Goal: Find contact information: Find contact information

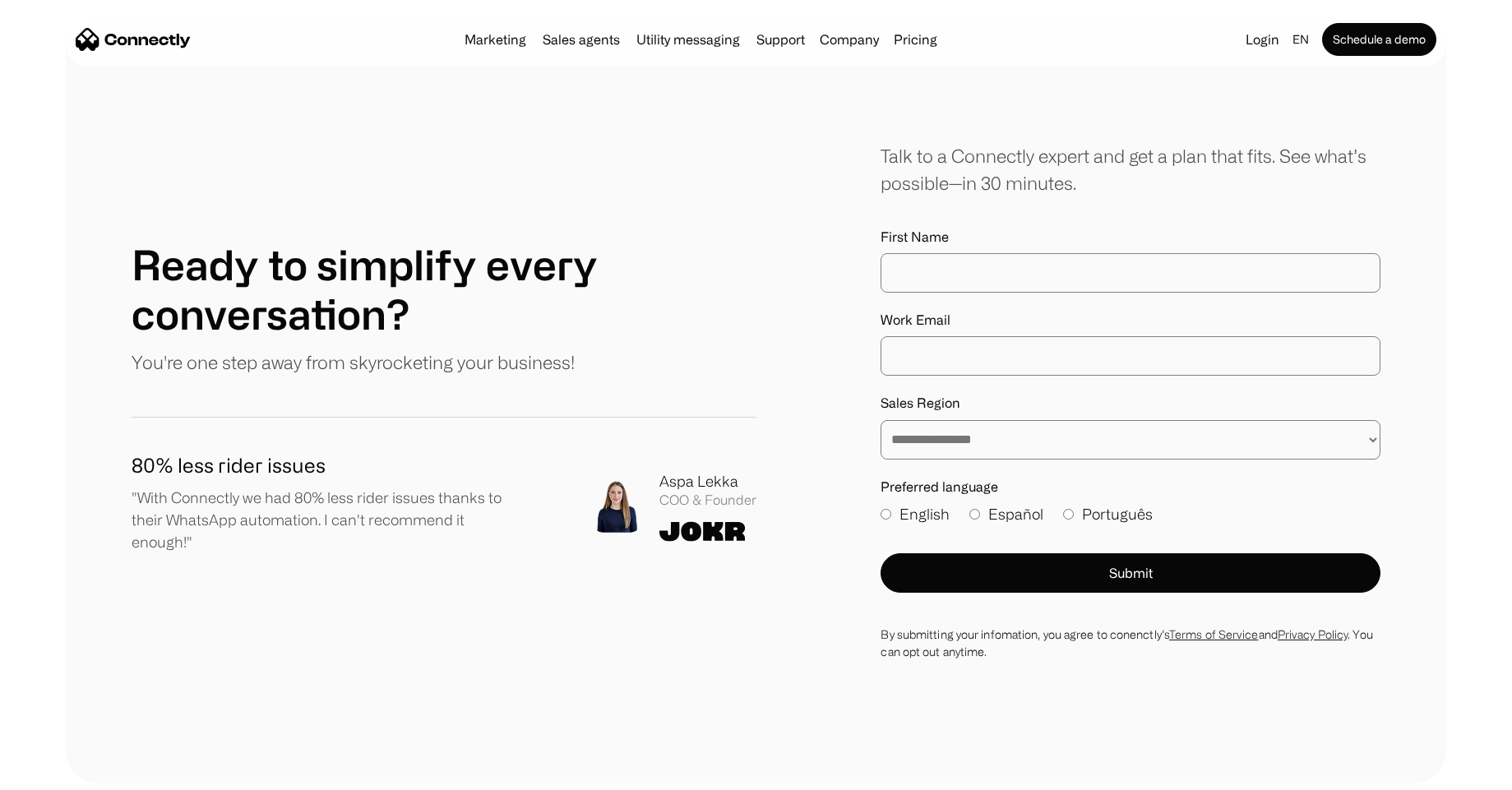
scroll to position [9608, 0]
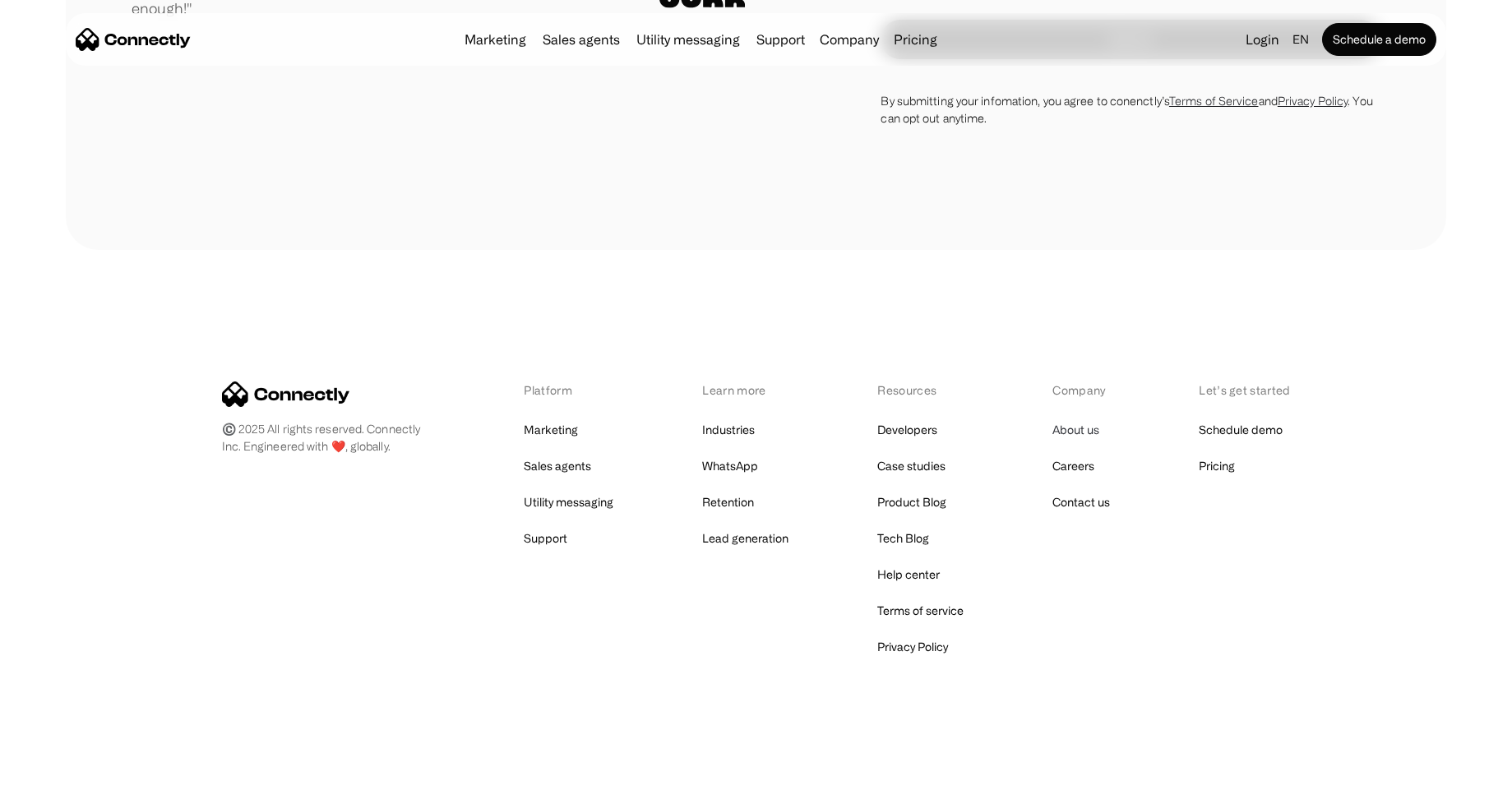
click at [1057, 431] on link "About us" at bounding box center [1075, 430] width 47 height 23
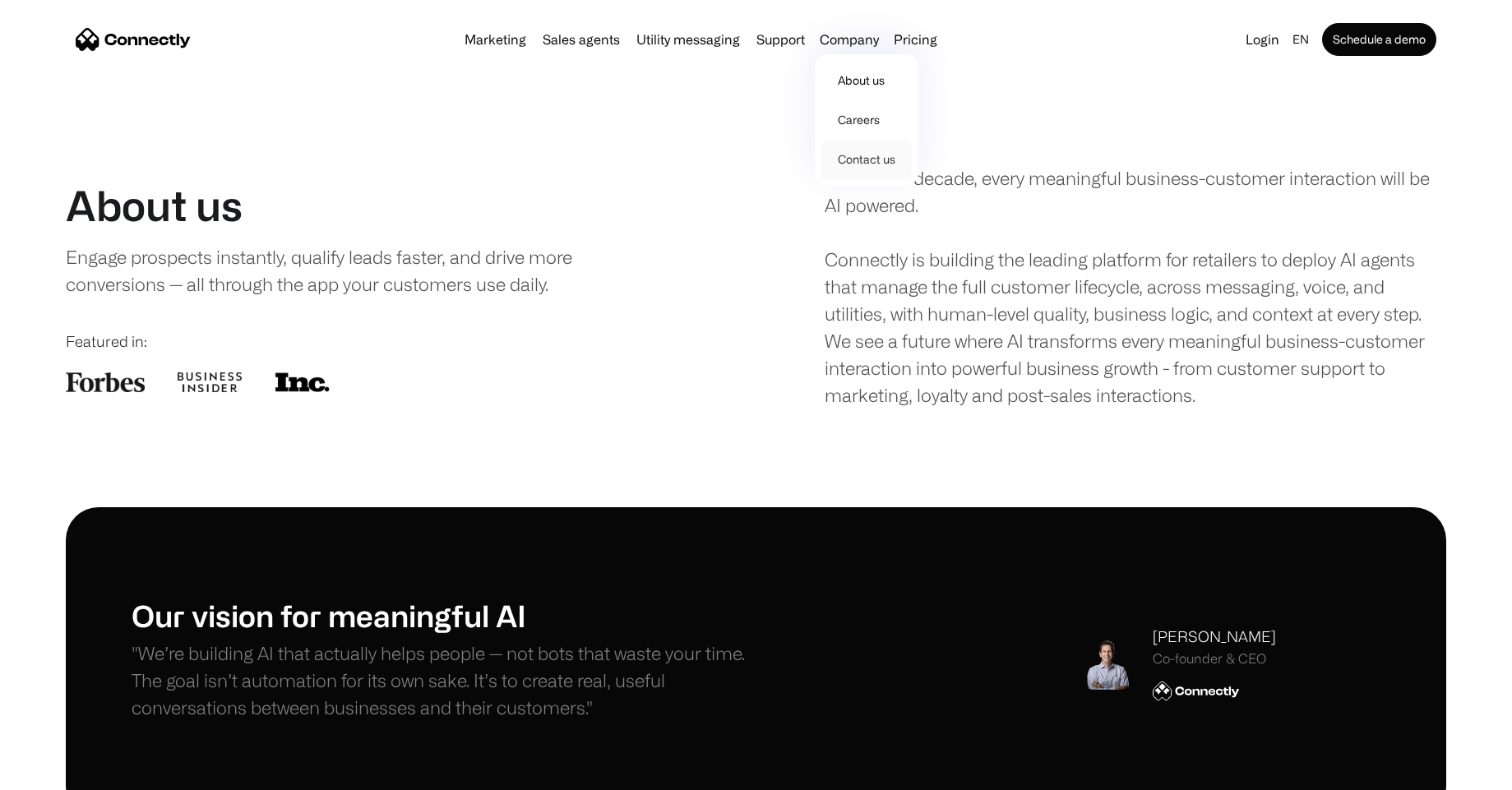
click at [878, 159] on link "Contact us" at bounding box center [866, 159] width 90 height 39
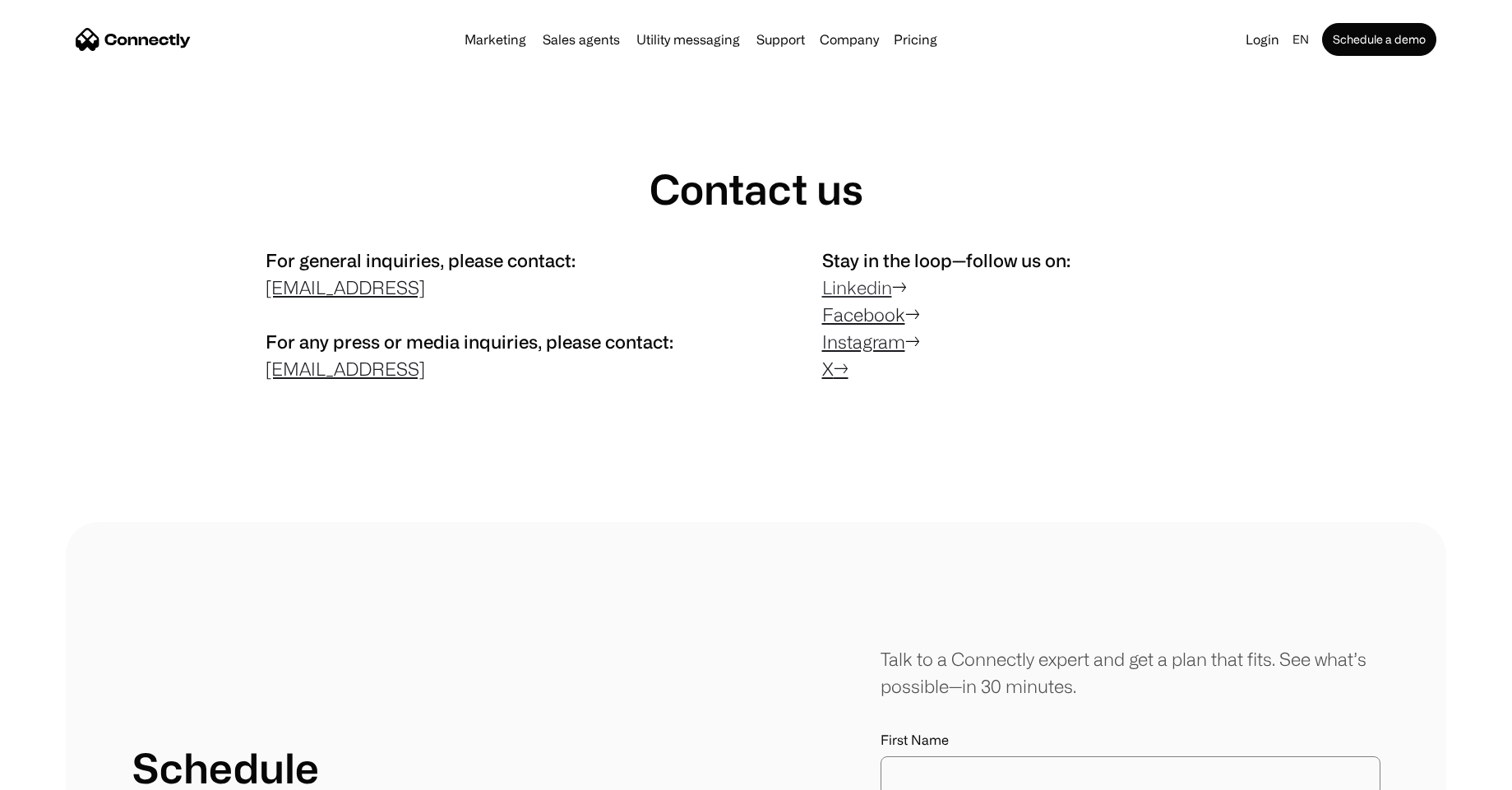
click at [871, 290] on link "Linkedin" at bounding box center [857, 287] width 70 height 21
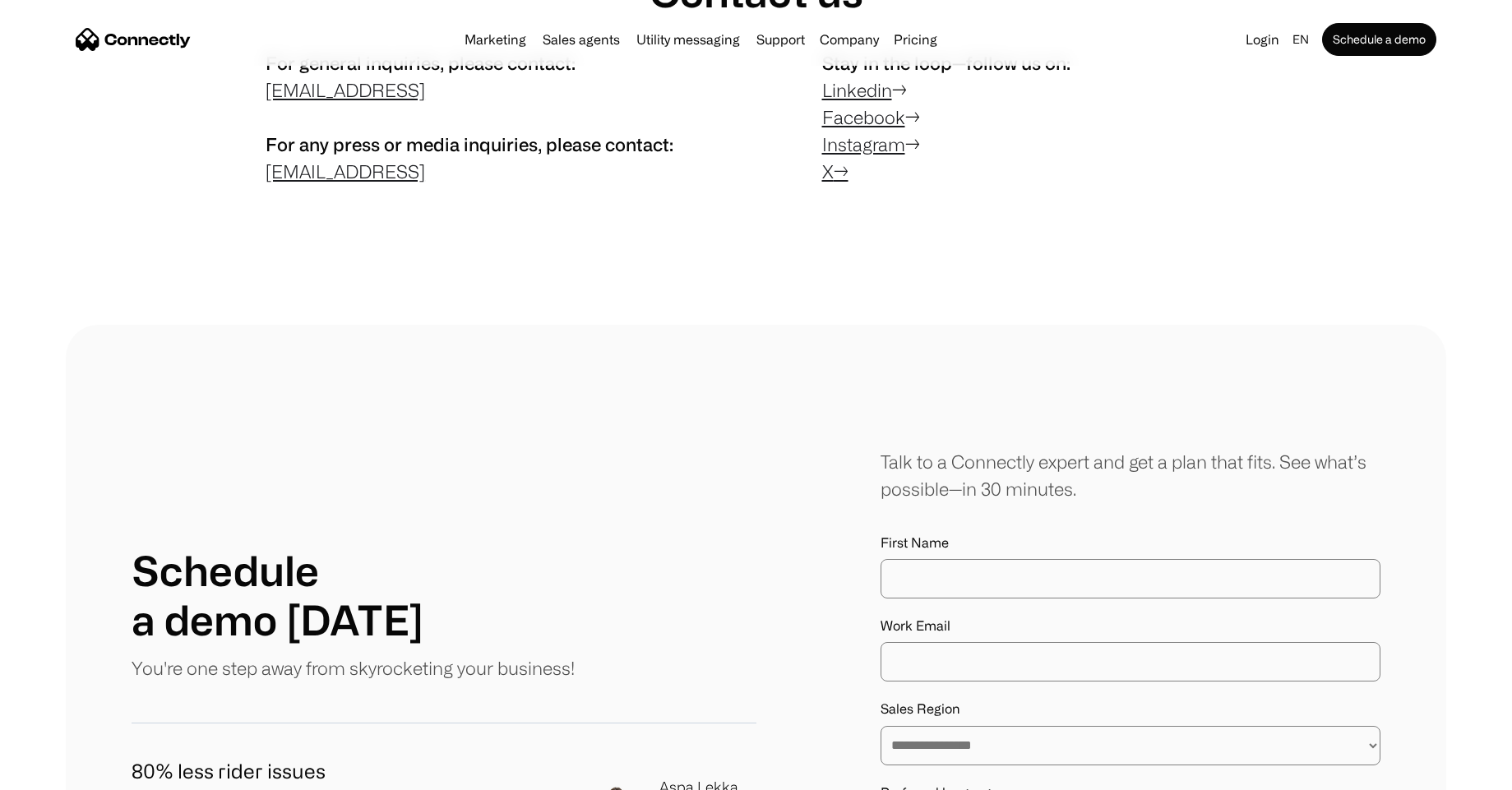
scroll to position [591, 0]
